Goal: Transaction & Acquisition: Purchase product/service

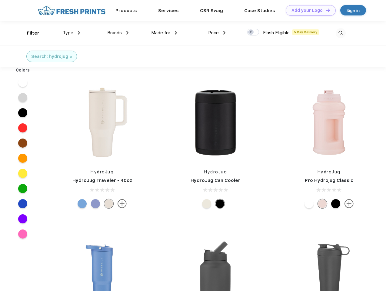
scroll to position [0, 0]
click at [309, 10] on link "Add your Logo Design Tool" at bounding box center [311, 10] width 50 height 11
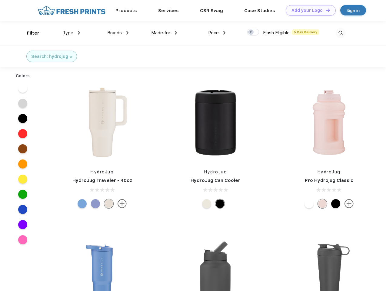
click at [0, 0] on div "Design Tool" at bounding box center [0, 0] width 0 height 0
click at [325, 10] on link "Add your Logo Design Tool" at bounding box center [311, 10] width 50 height 11
click at [29, 33] on div "Filter" at bounding box center [33, 33] width 12 height 7
click at [72, 33] on span "Type" at bounding box center [68, 32] width 11 height 5
click at [118, 33] on span "Brands" at bounding box center [114, 32] width 15 height 5
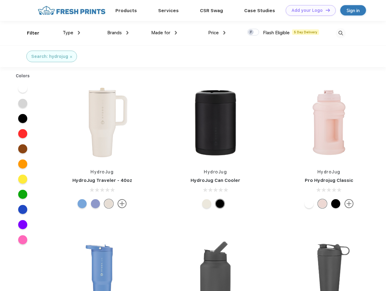
click at [164, 33] on span "Made for" at bounding box center [160, 32] width 19 height 5
click at [217, 33] on span "Price" at bounding box center [213, 32] width 11 height 5
click at [254, 32] on div at bounding box center [254, 32] width 12 height 7
click at [251, 32] on input "checkbox" at bounding box center [250, 31] width 4 height 4
click at [341, 33] on img at bounding box center [341, 33] width 10 height 10
